Goal: Transaction & Acquisition: Purchase product/service

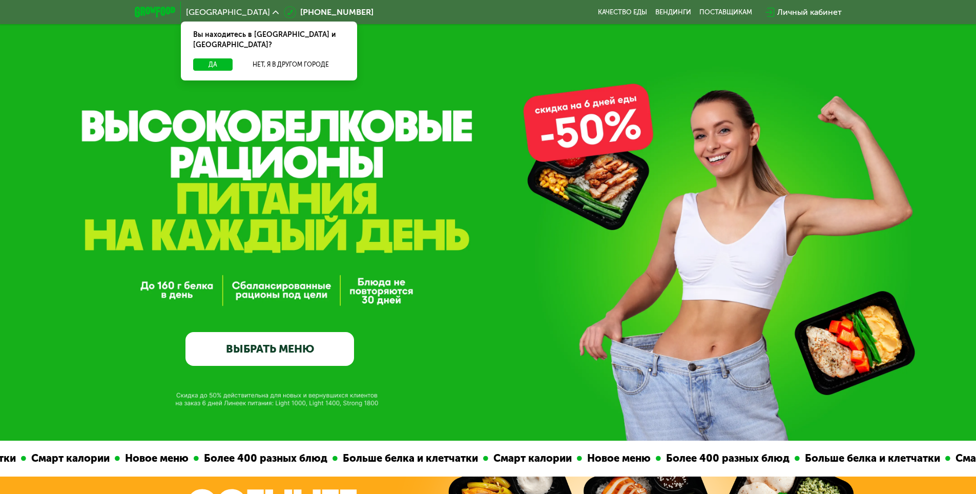
scroll to position [51, 0]
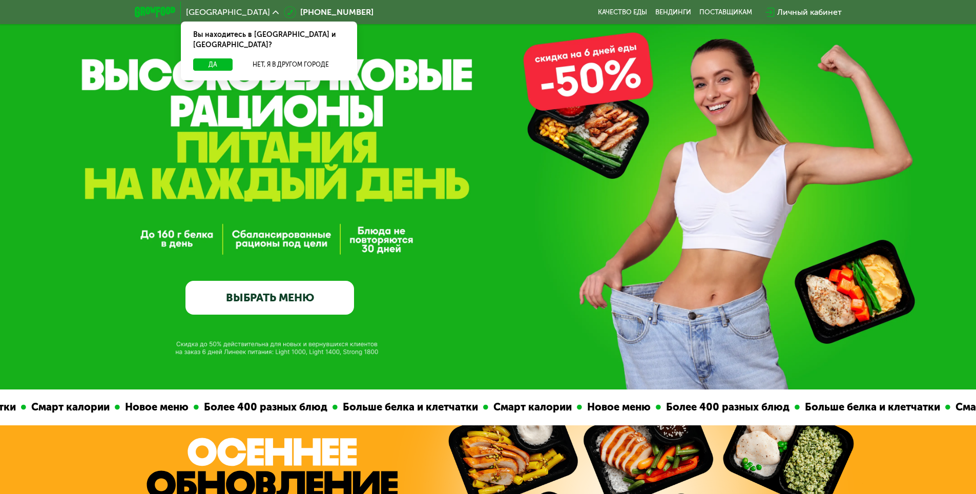
click at [255, 301] on link "ВЫБРАТЬ МЕНЮ" at bounding box center [269, 298] width 169 height 34
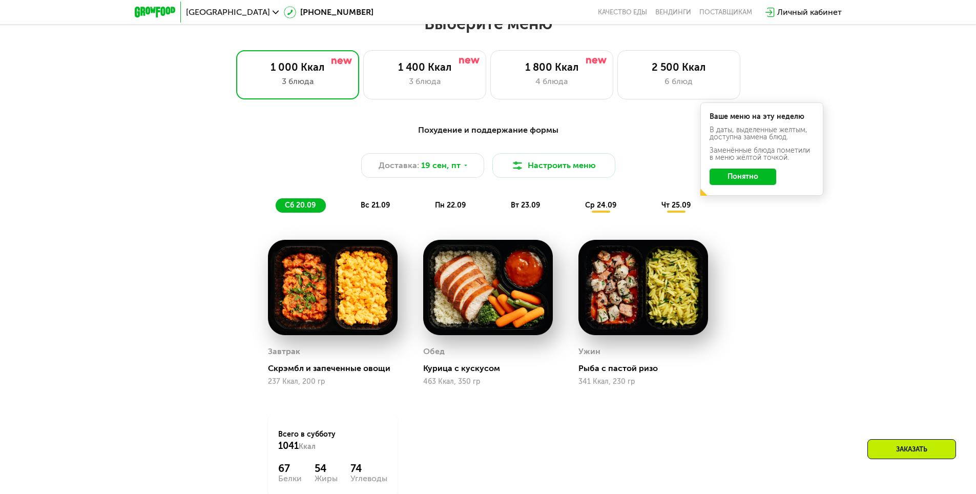
scroll to position [849, 0]
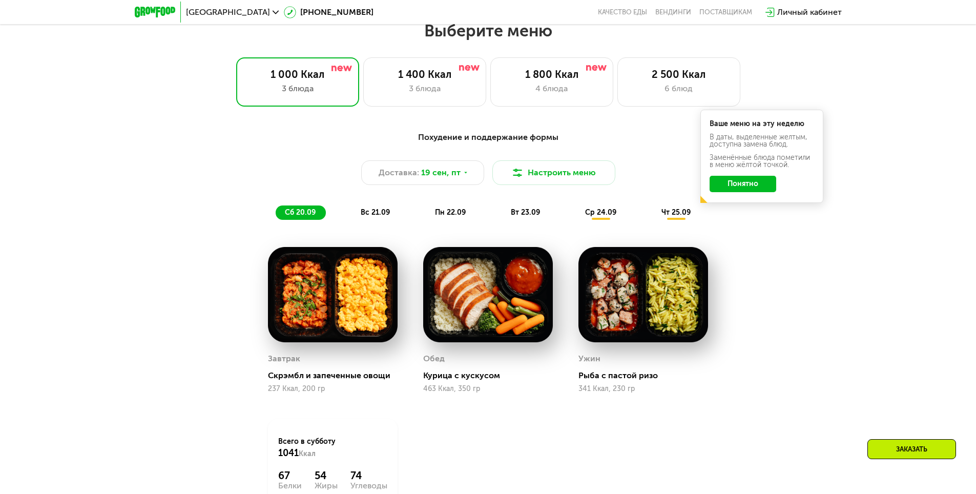
click at [380, 216] on span "вс 21.09" at bounding box center [375, 212] width 29 height 9
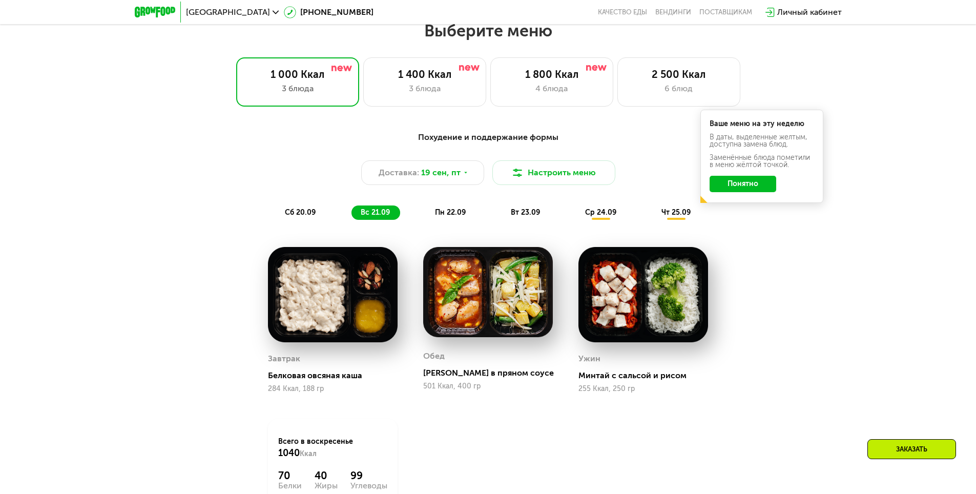
click at [439, 212] on span "пн 22.09" at bounding box center [450, 212] width 31 height 9
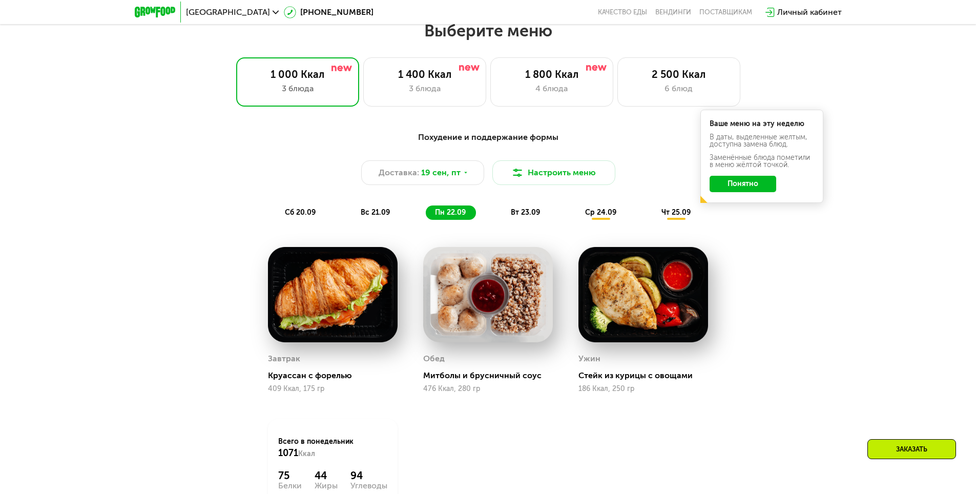
click at [526, 214] on span "вт 23.09" at bounding box center [525, 212] width 29 height 9
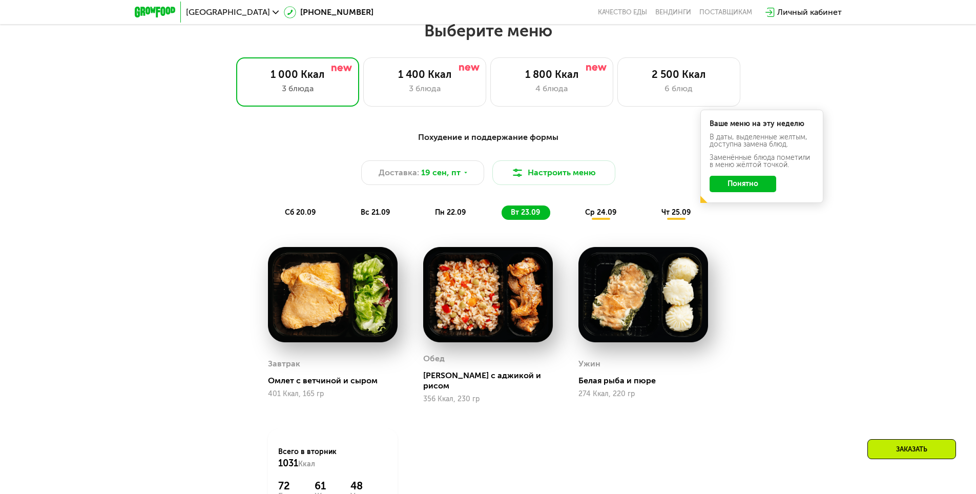
click at [606, 217] on span "ср 24.09" at bounding box center [600, 212] width 31 height 9
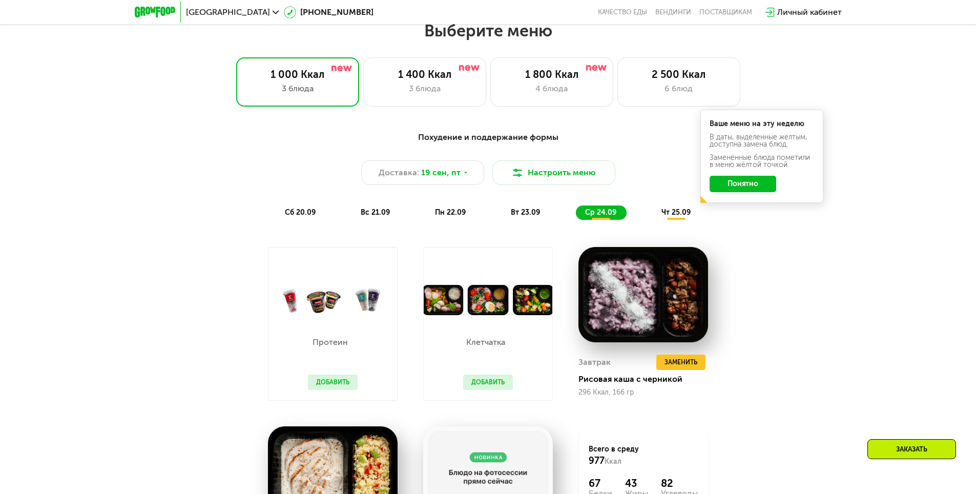
click at [665, 215] on span "чт 25.09" at bounding box center [675, 212] width 29 height 9
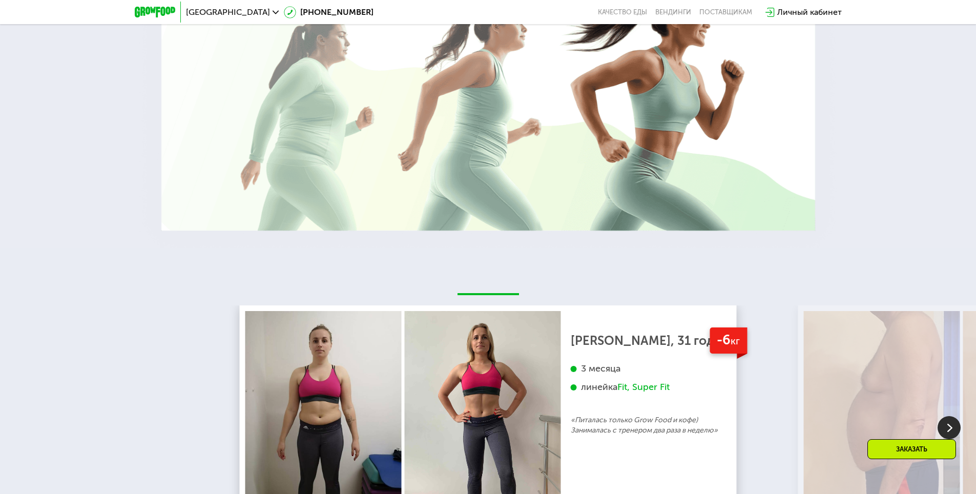
scroll to position [2233, 0]
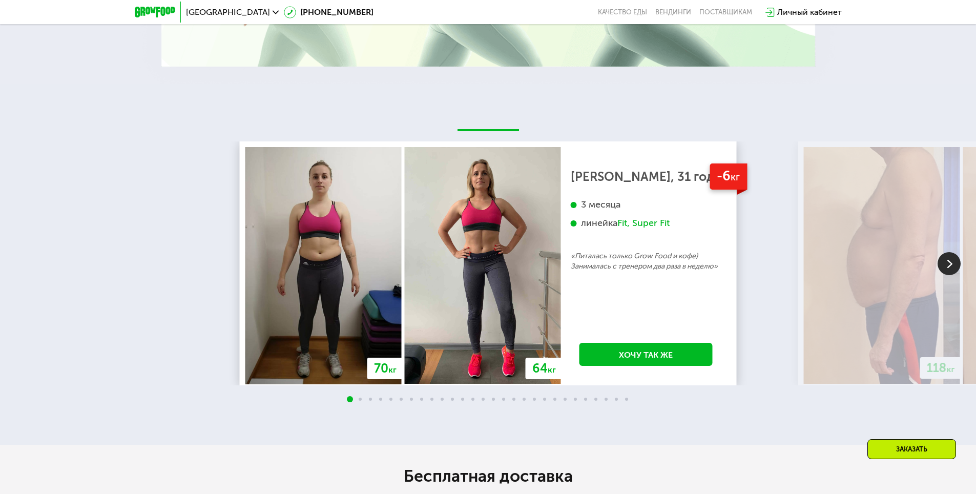
click at [952, 272] on img at bounding box center [948, 263] width 23 height 23
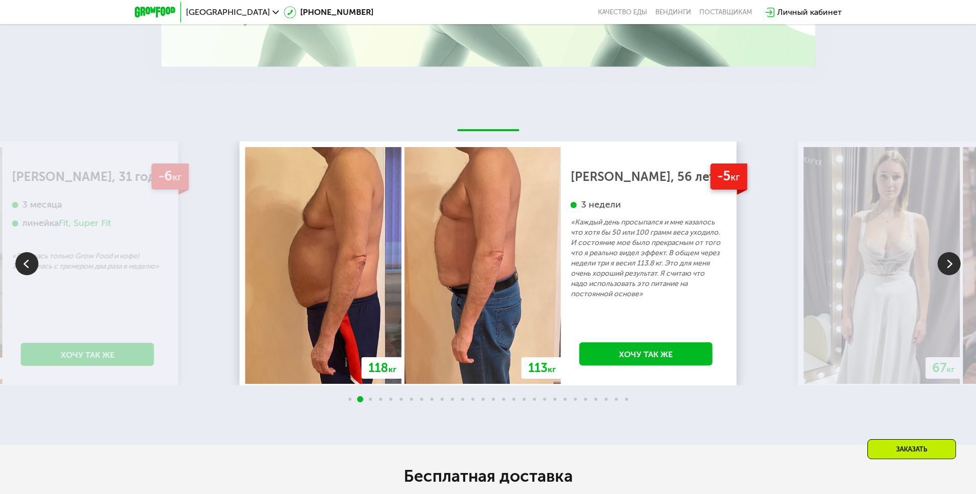
click at [952, 272] on img at bounding box center [948, 263] width 23 height 23
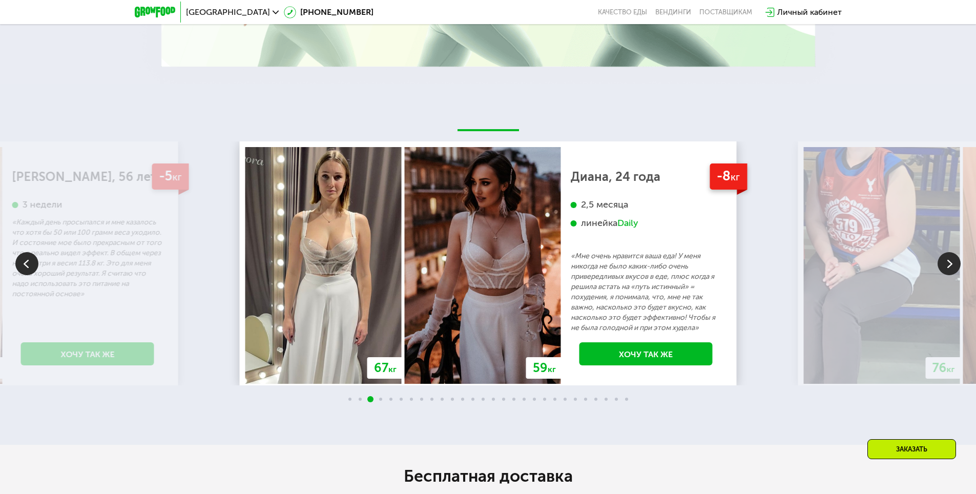
click at [952, 272] on img at bounding box center [948, 263] width 23 height 23
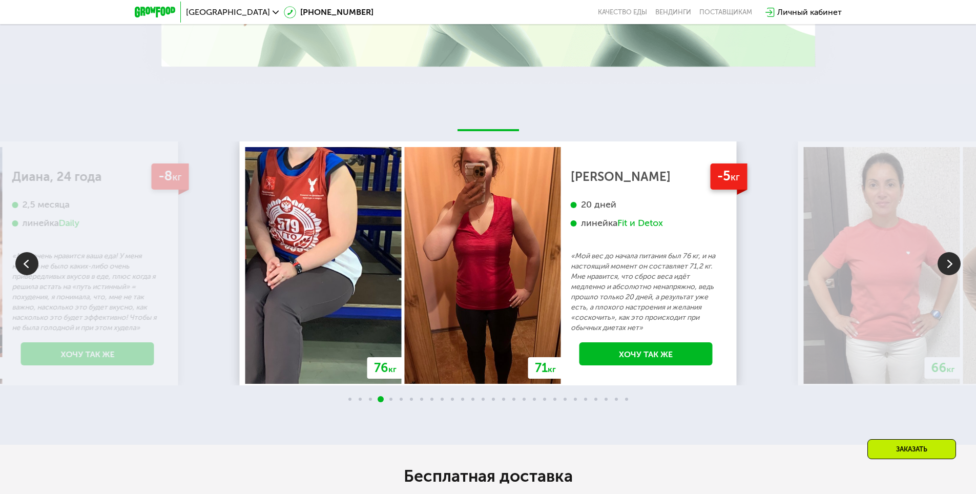
click at [952, 272] on img at bounding box center [948, 263] width 23 height 23
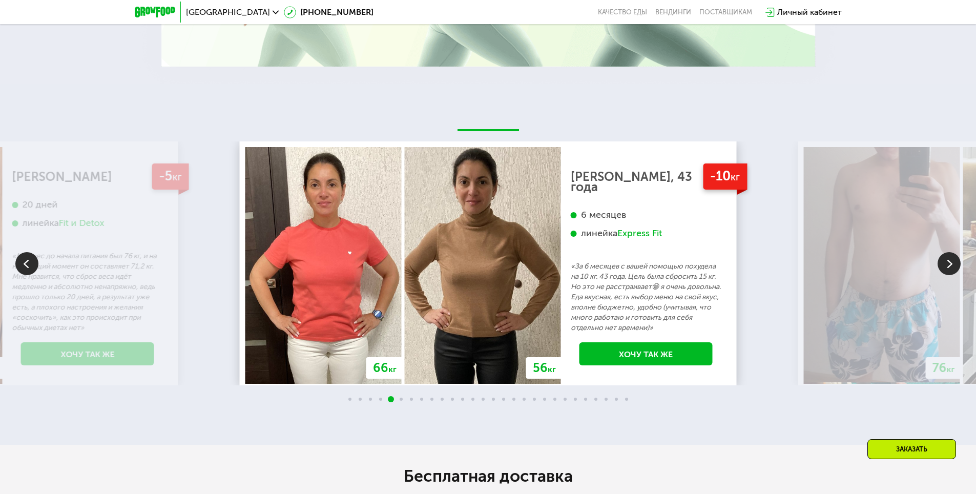
click at [952, 272] on img at bounding box center [948, 263] width 23 height 23
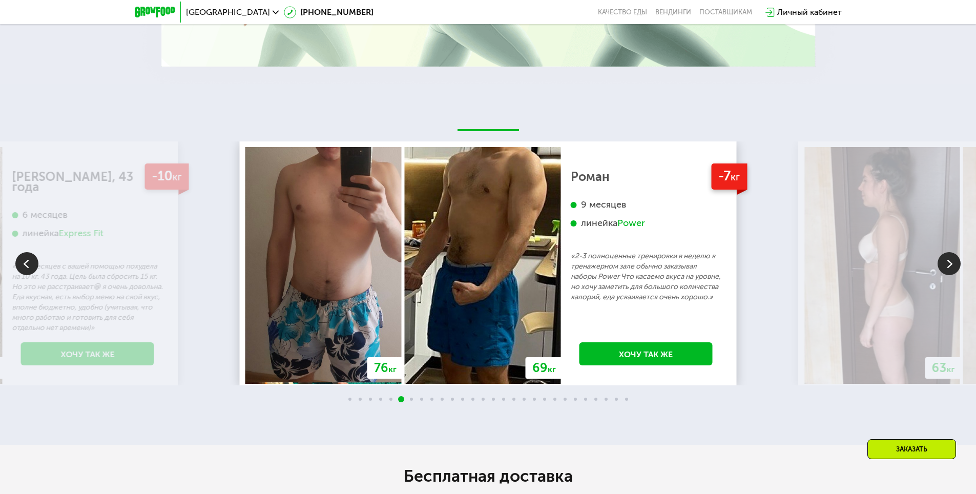
click at [952, 272] on img at bounding box center [948, 263] width 23 height 23
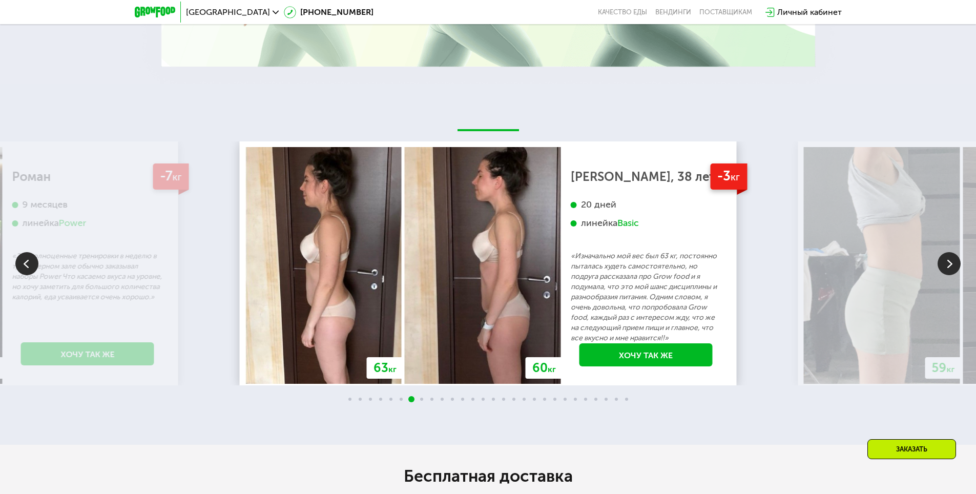
click at [952, 272] on img at bounding box center [948, 263] width 23 height 23
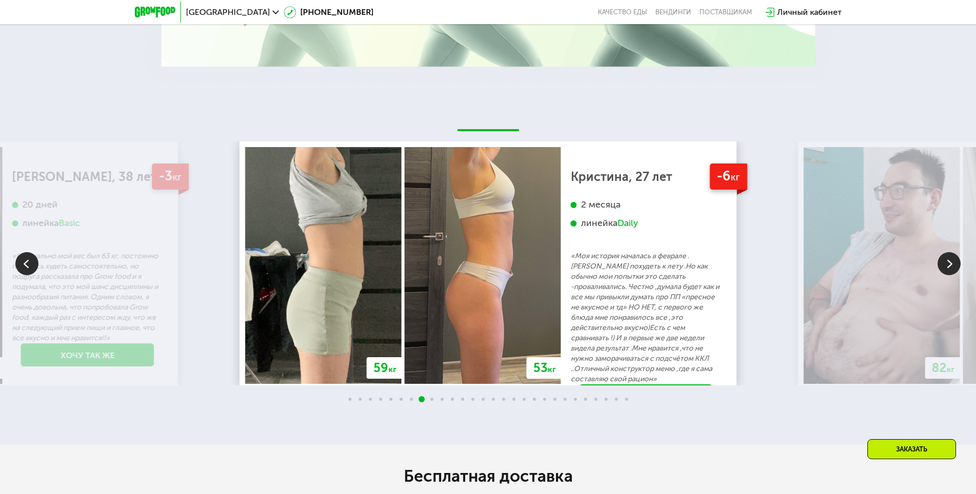
click at [948, 272] on img at bounding box center [948, 263] width 23 height 23
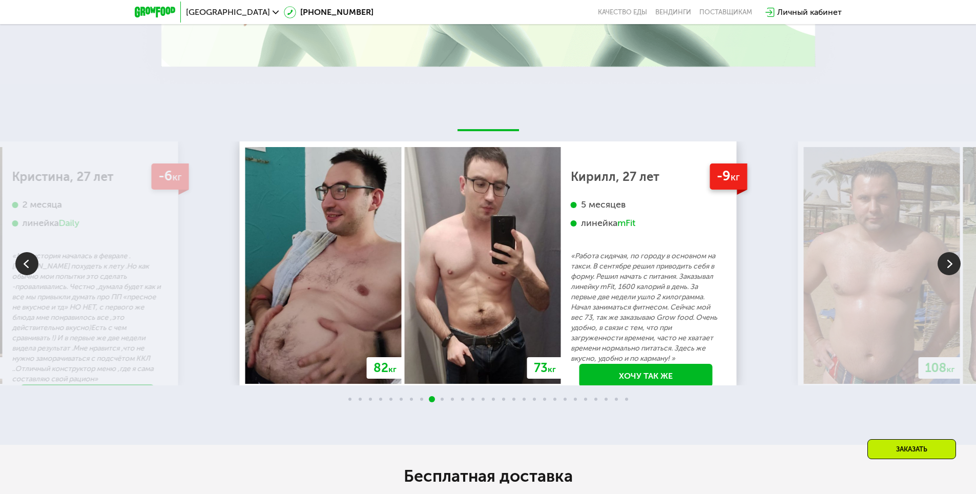
click at [948, 272] on img at bounding box center [948, 263] width 23 height 23
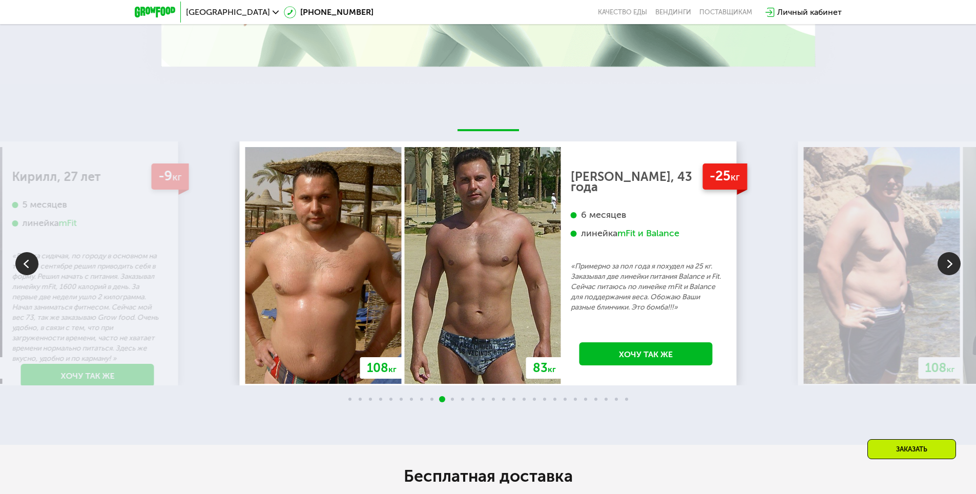
click at [948, 272] on img at bounding box center [948, 263] width 23 height 23
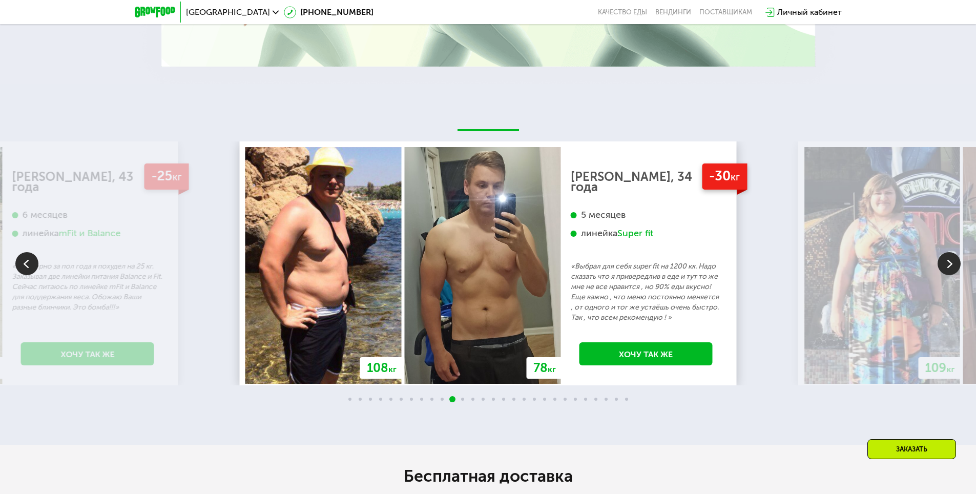
click at [948, 272] on img at bounding box center [948, 263] width 23 height 23
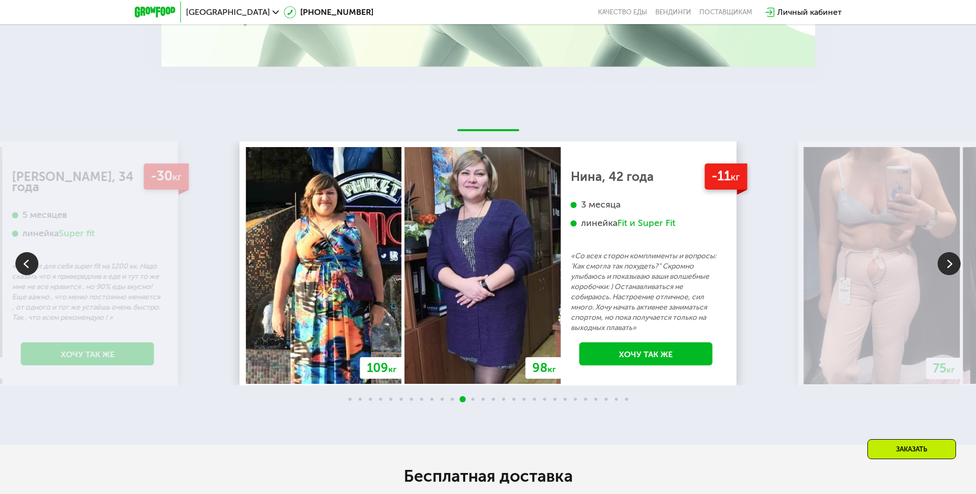
click at [948, 272] on img at bounding box center [948, 263] width 23 height 23
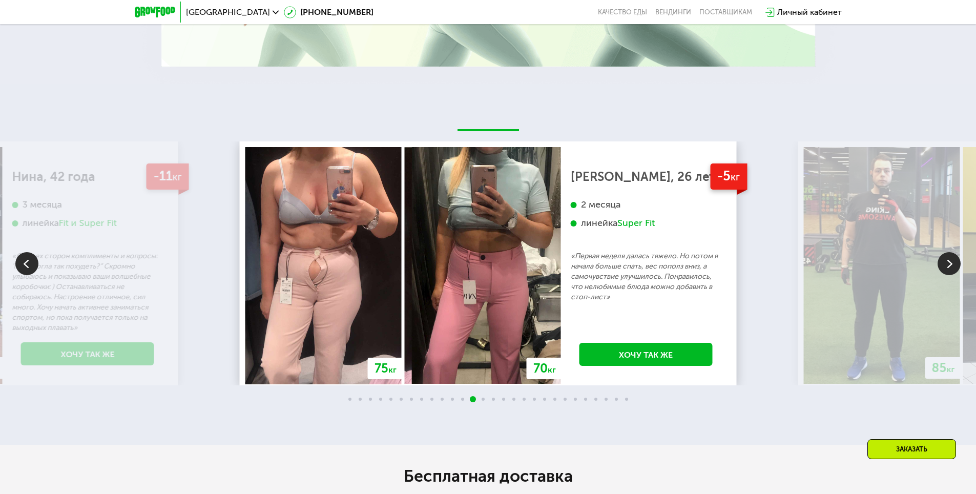
click at [948, 272] on img at bounding box center [948, 263] width 23 height 23
